Goal: Transaction & Acquisition: Download file/media

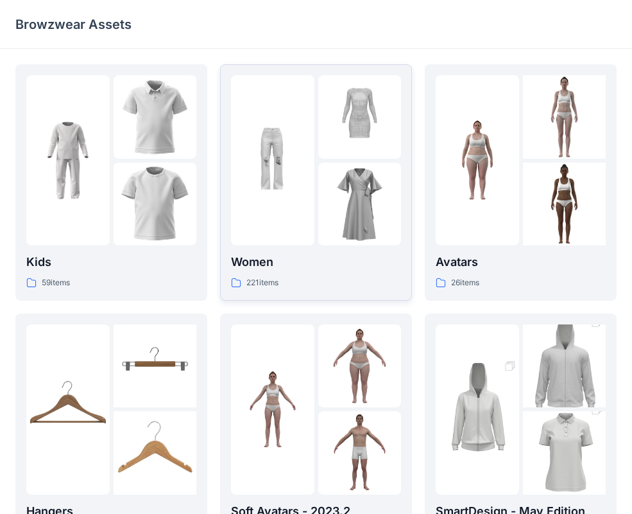
click at [276, 268] on p "Women" at bounding box center [316, 262] width 170 height 18
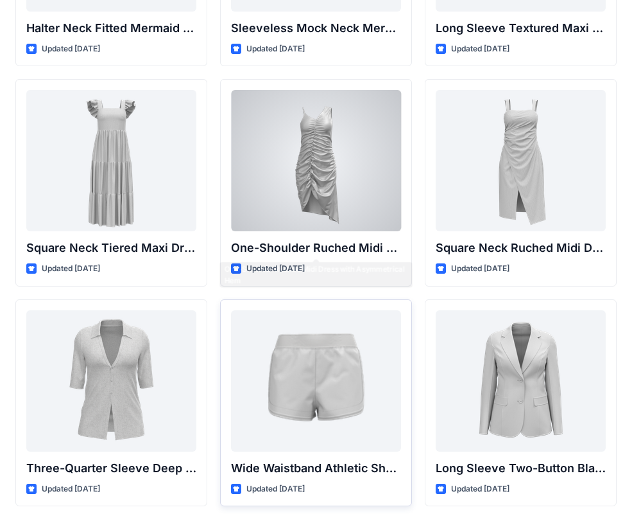
scroll to position [871, 0]
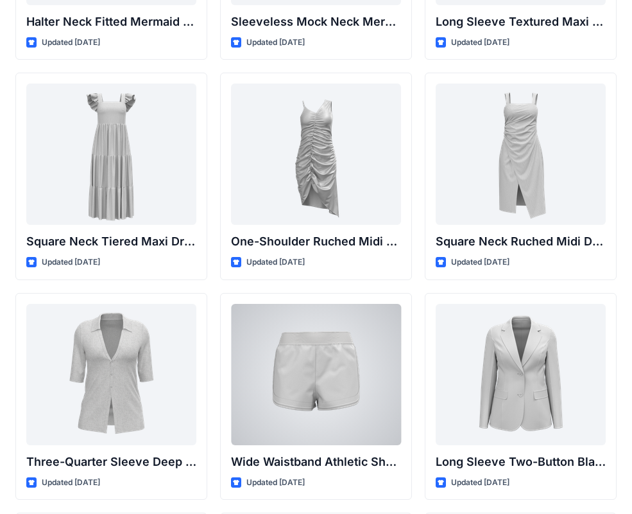
click at [303, 372] on div at bounding box center [316, 374] width 170 height 141
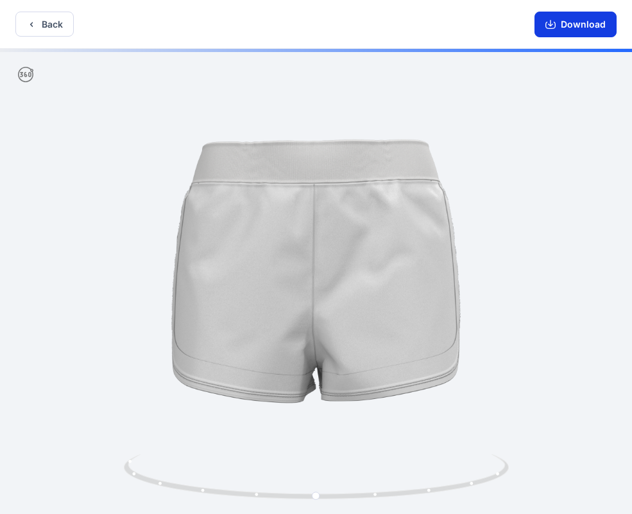
click at [557, 35] on button "Download" at bounding box center [576, 25] width 82 height 26
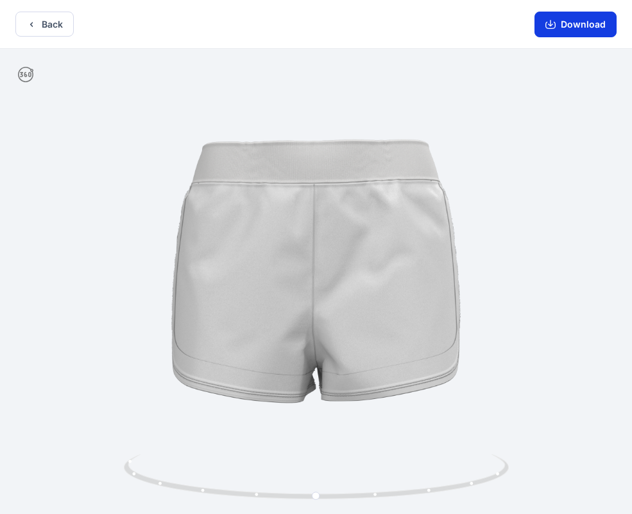
click at [578, 26] on button "Download" at bounding box center [576, 25] width 82 height 26
